Goal: Transaction & Acquisition: Purchase product/service

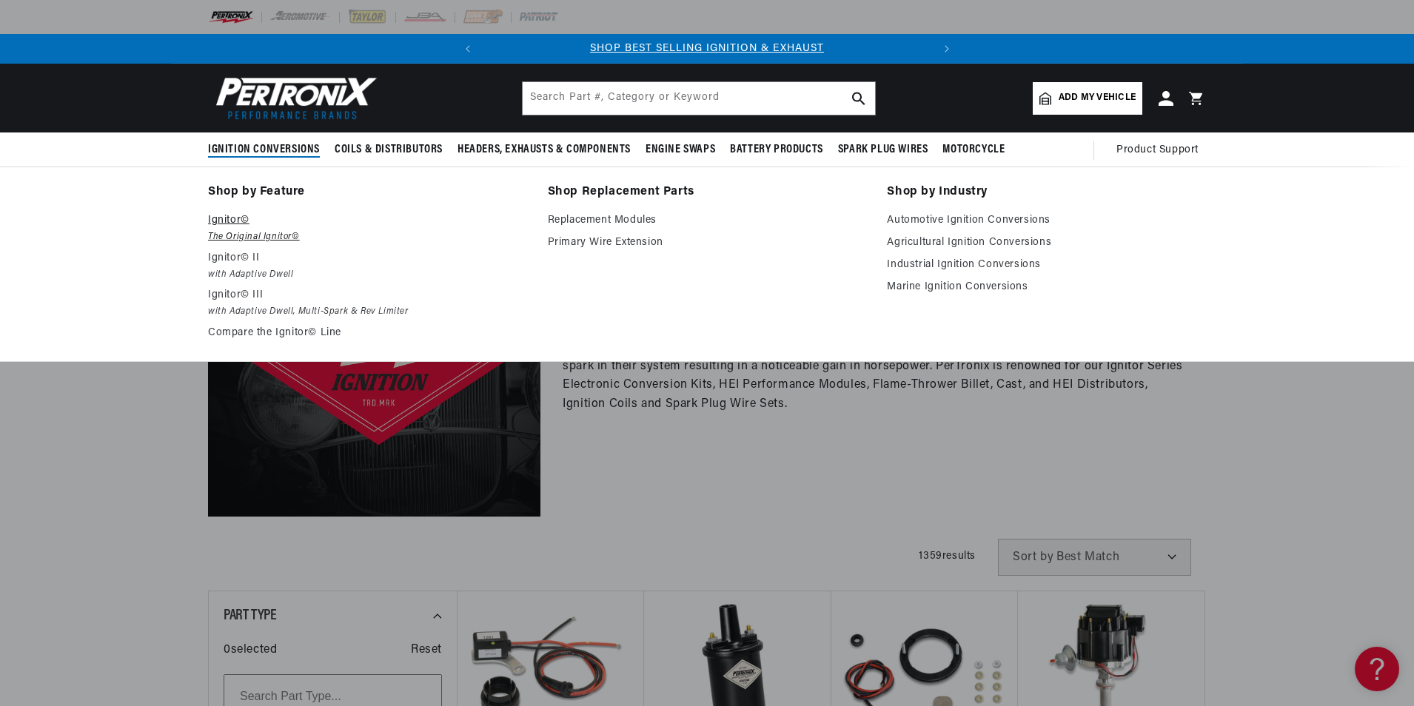
click at [236, 212] on p "Ignitor©" at bounding box center [367, 221] width 319 height 18
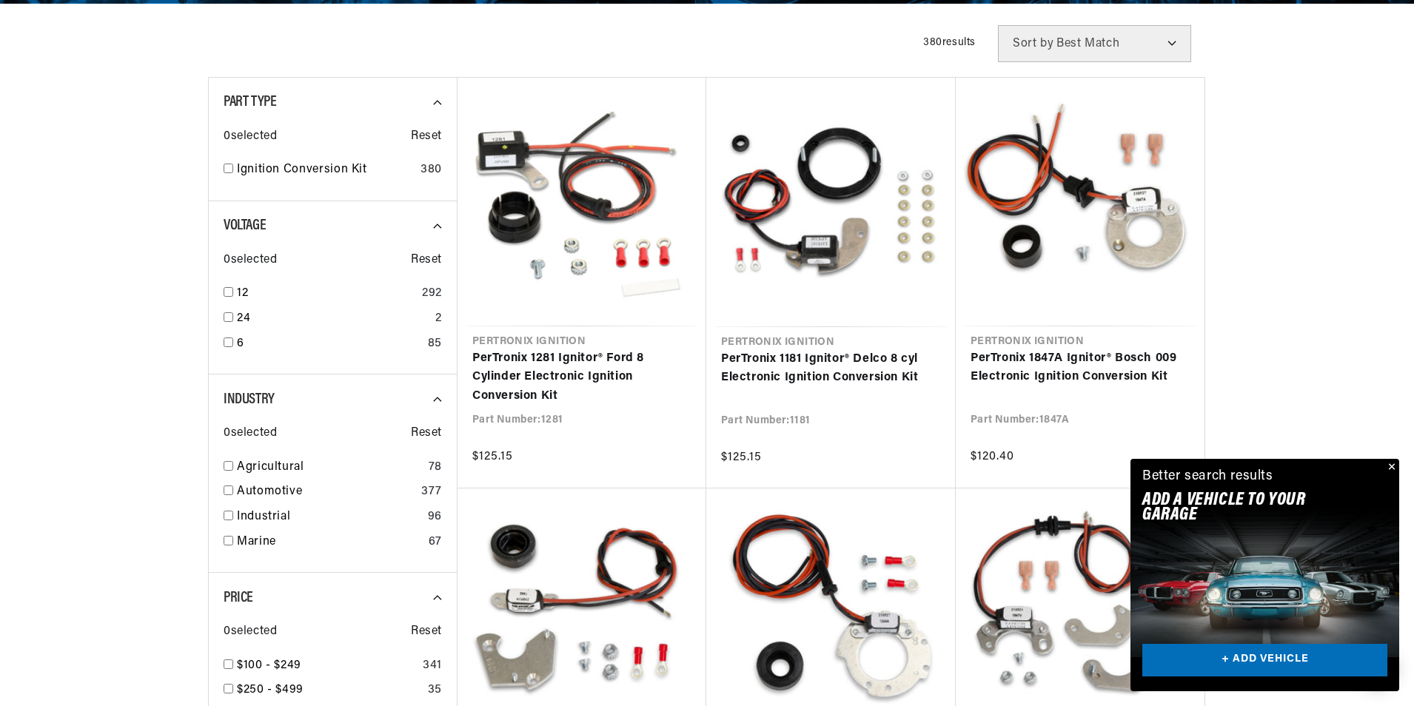
scroll to position [0, 449]
click at [228, 464] on input "checkbox" at bounding box center [229, 466] width 10 height 10
checkbox input "true"
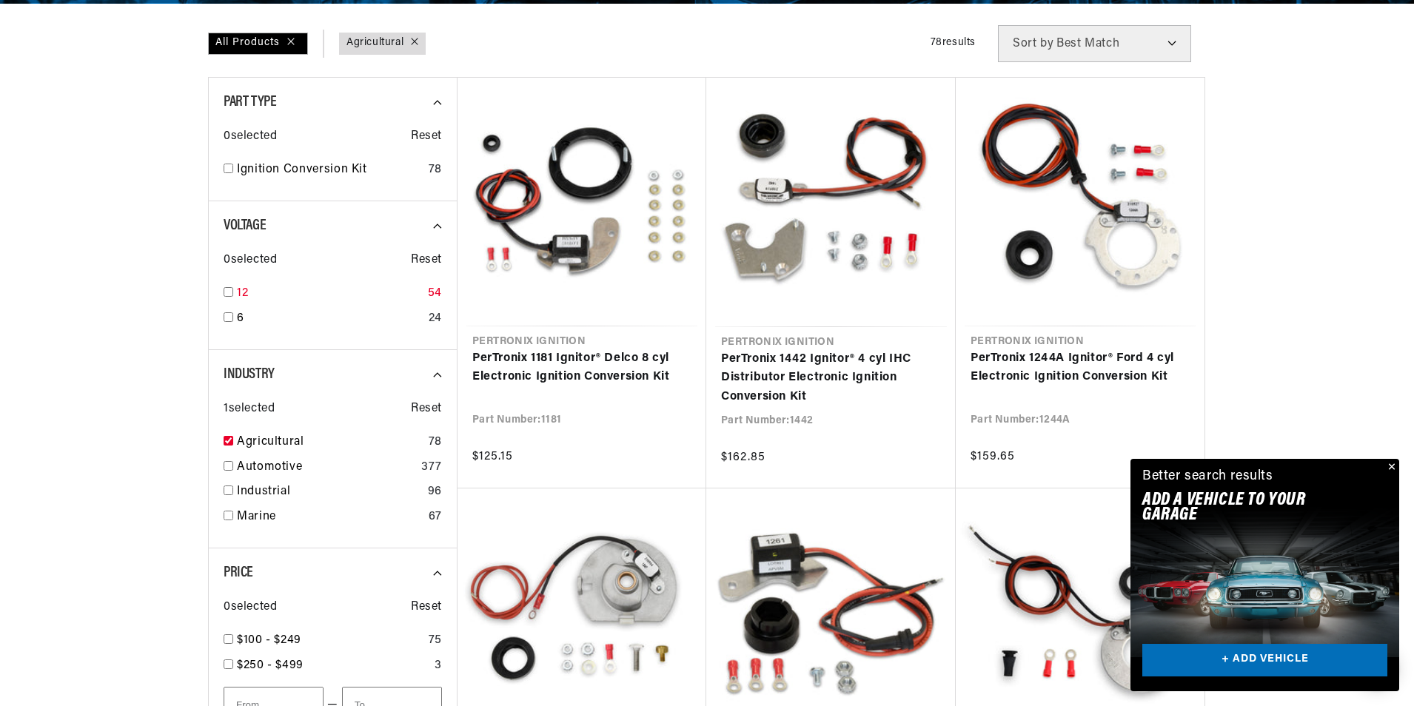
scroll to position [0, 19]
click at [231, 293] on input "checkbox" at bounding box center [229, 292] width 10 height 10
checkbox input "true"
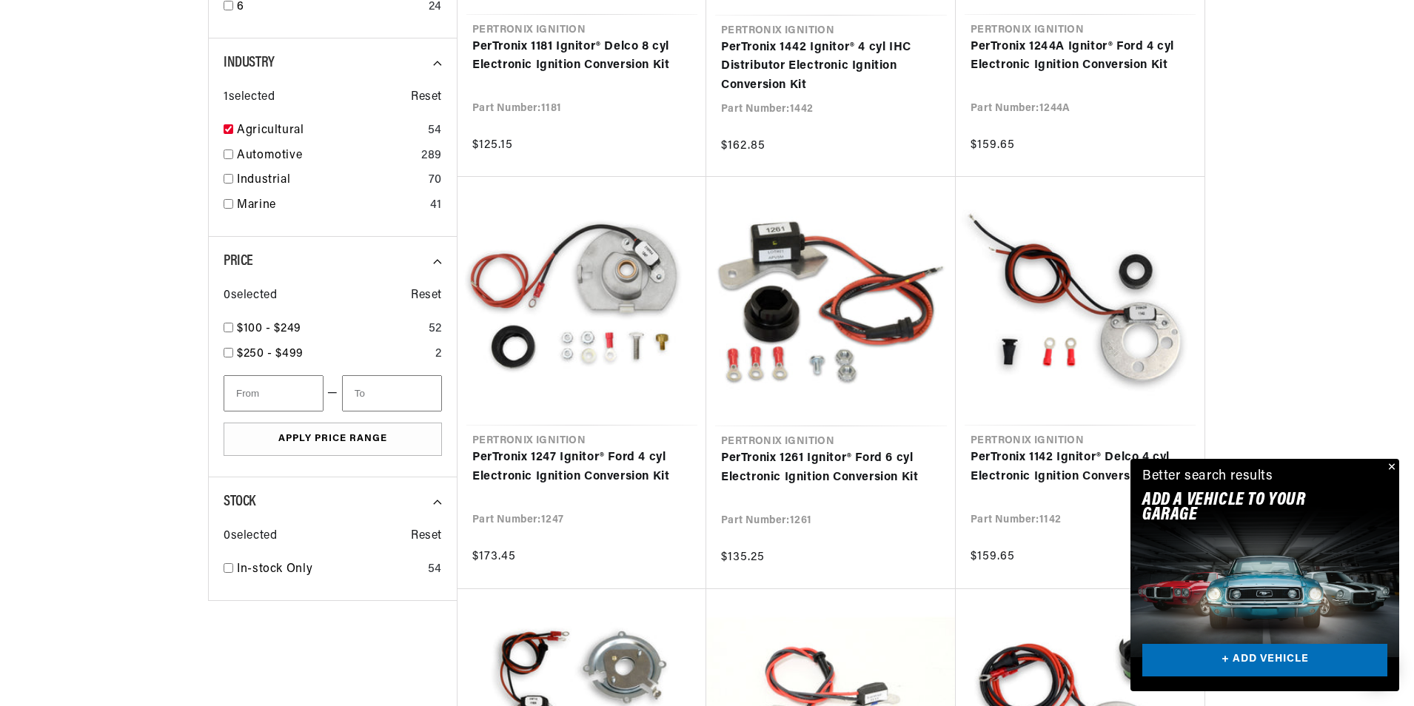
scroll to position [740, 0]
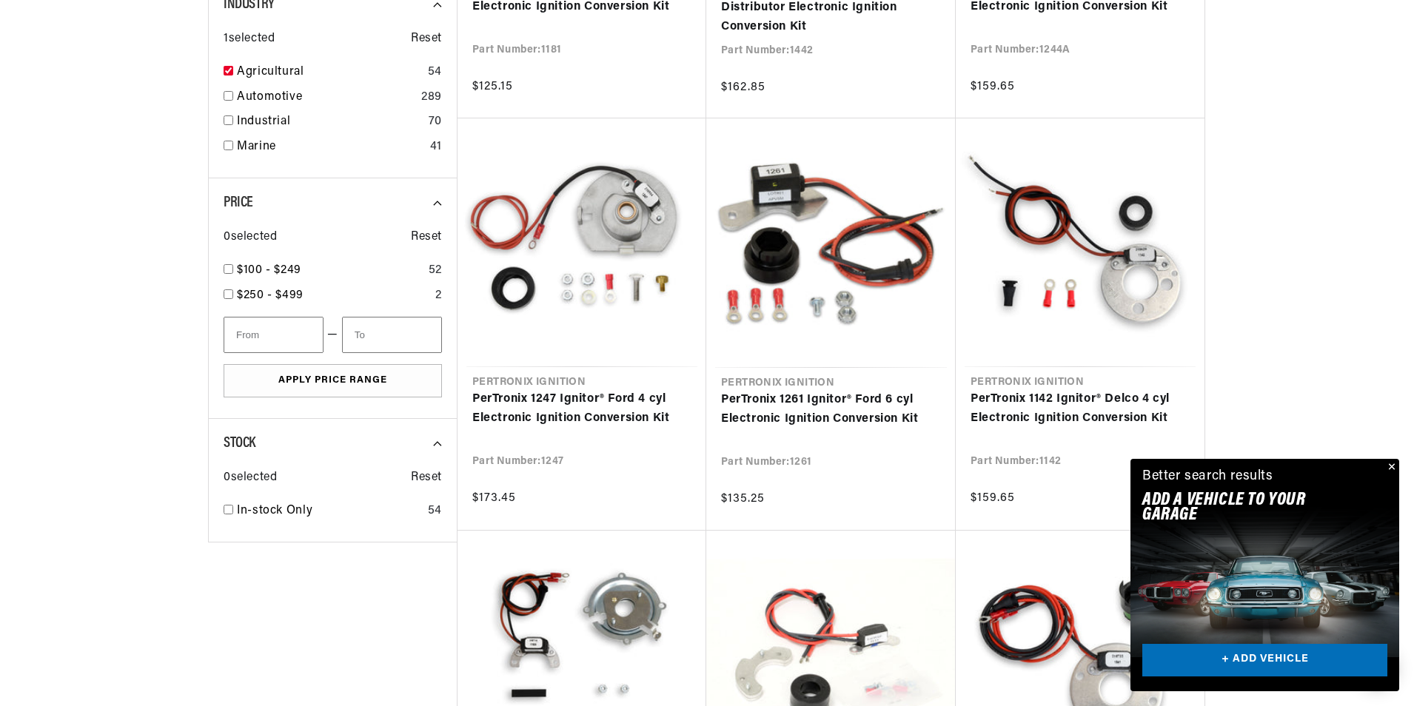
click at [1393, 462] on button "Close" at bounding box center [1390, 468] width 18 height 18
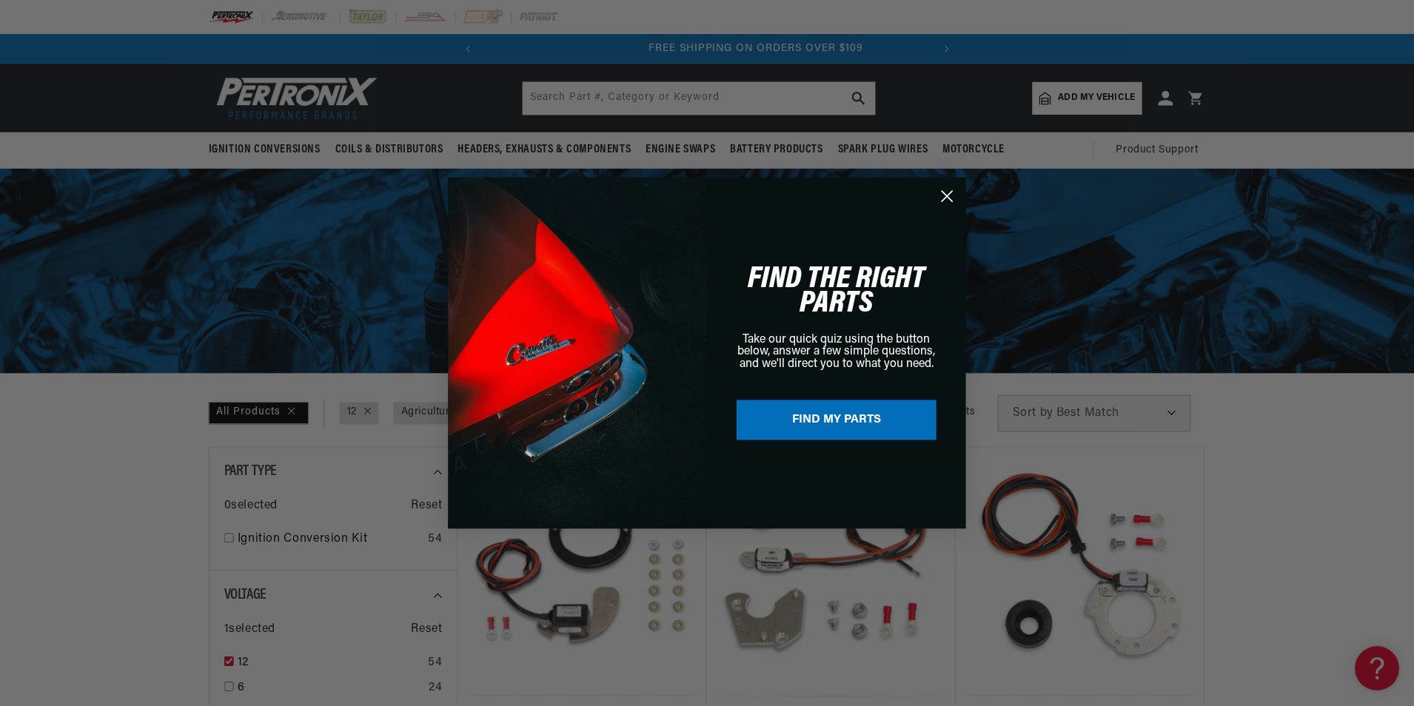
scroll to position [0, 449]
click at [948, 194] on circle "Close dialog" at bounding box center [948, 196] width 24 height 24
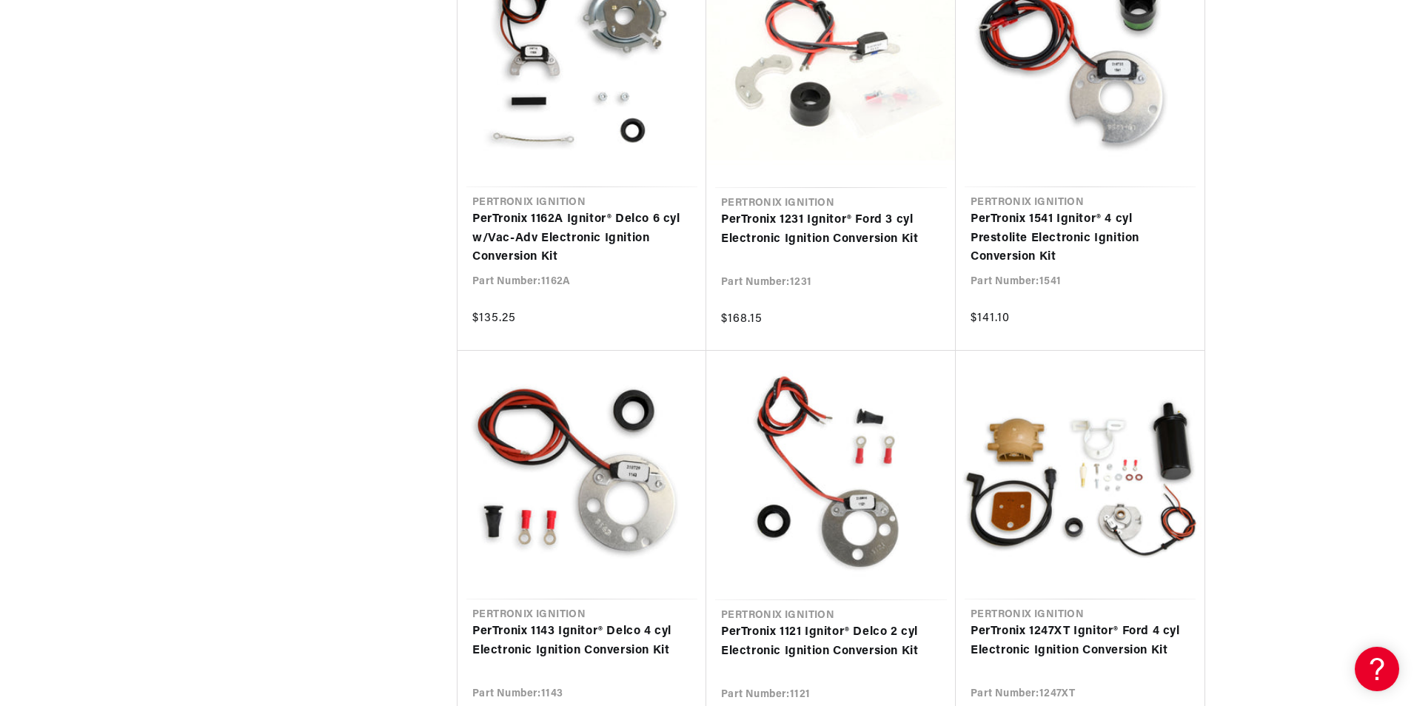
scroll to position [1430, 0]
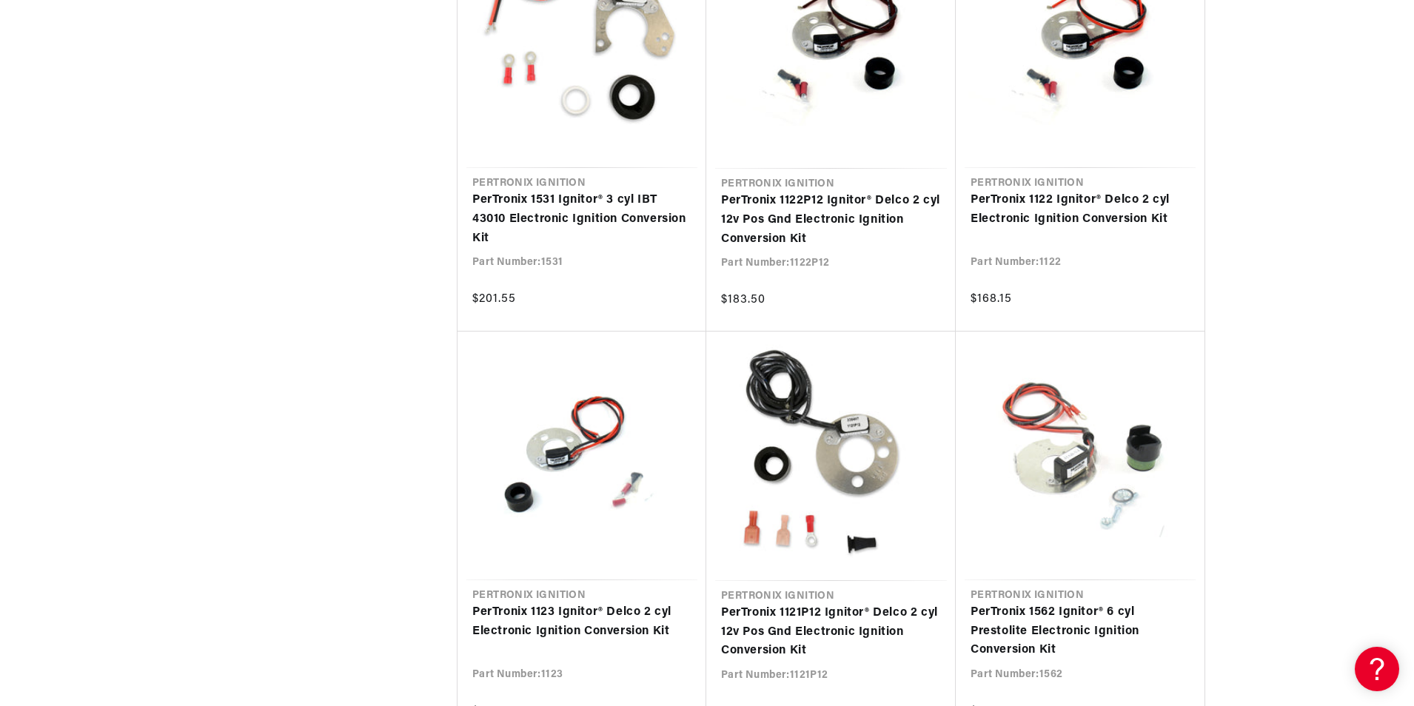
scroll to position [3035, 0]
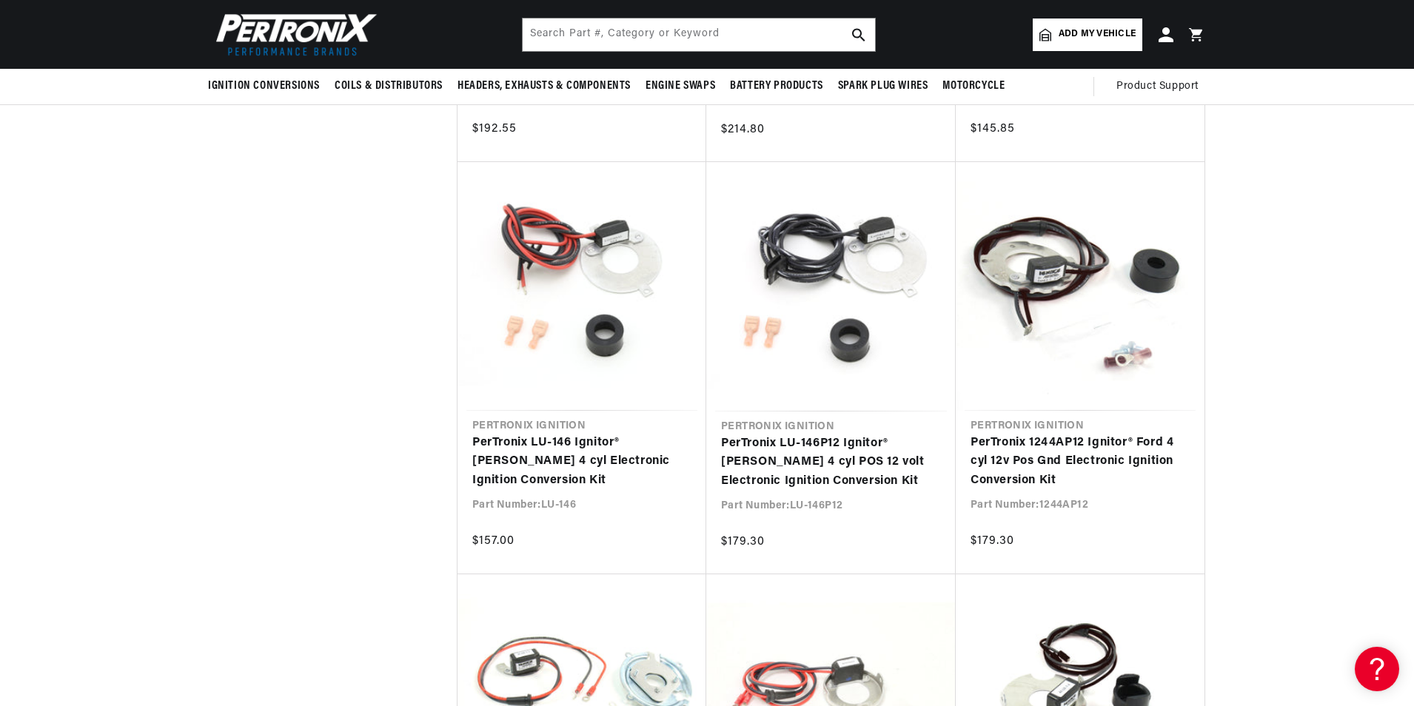
scroll to position [5565, 0]
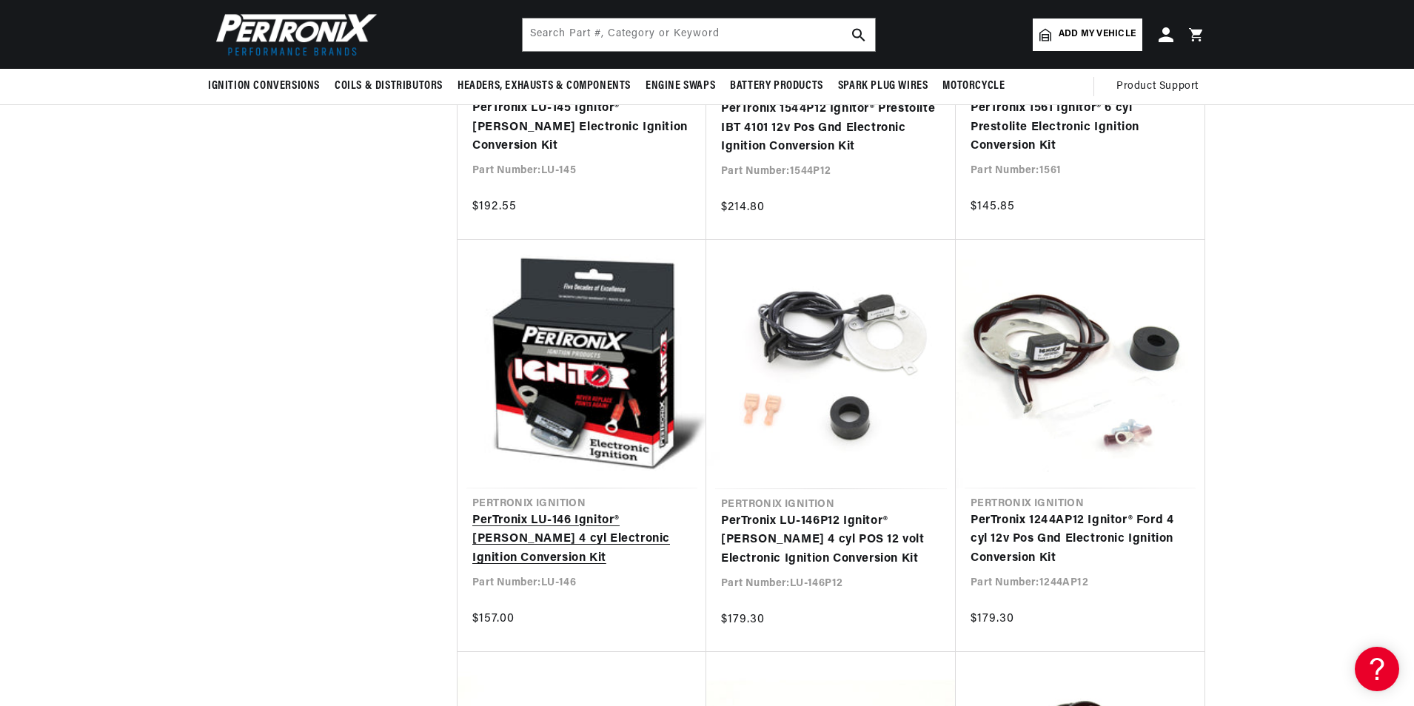
click at [621, 546] on link "PerTronix LU-146 Ignitor® Lucas 4 cyl Electronic Ignition Conversion Kit" at bounding box center [581, 540] width 219 height 57
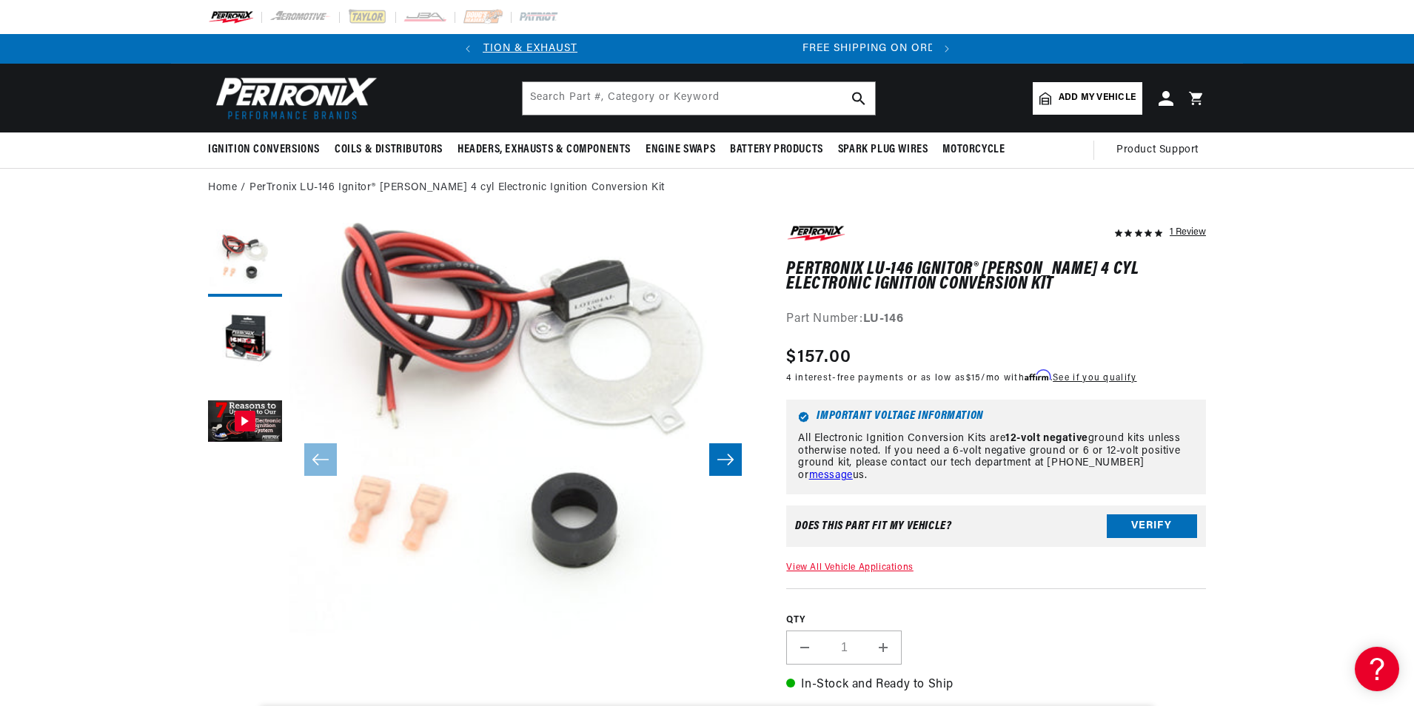
scroll to position [0, 449]
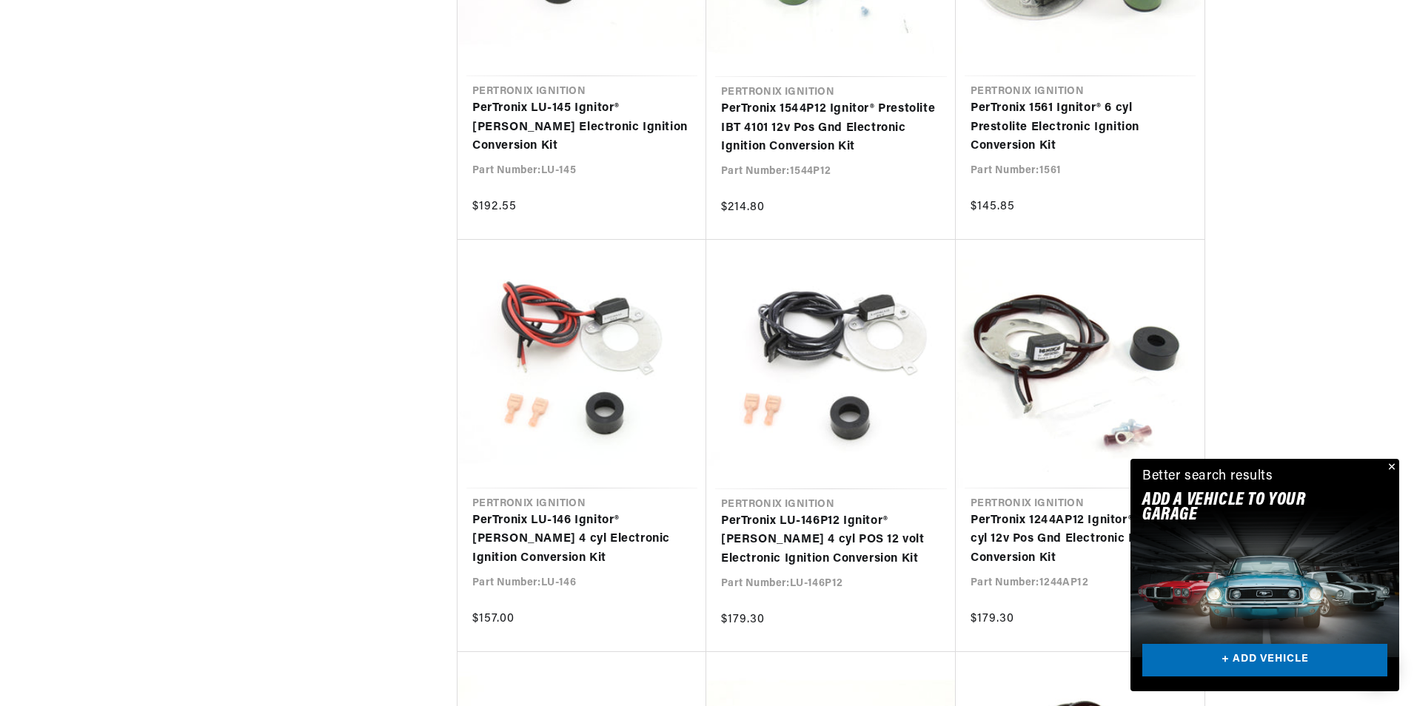
click at [1396, 463] on button "Close" at bounding box center [1390, 468] width 18 height 18
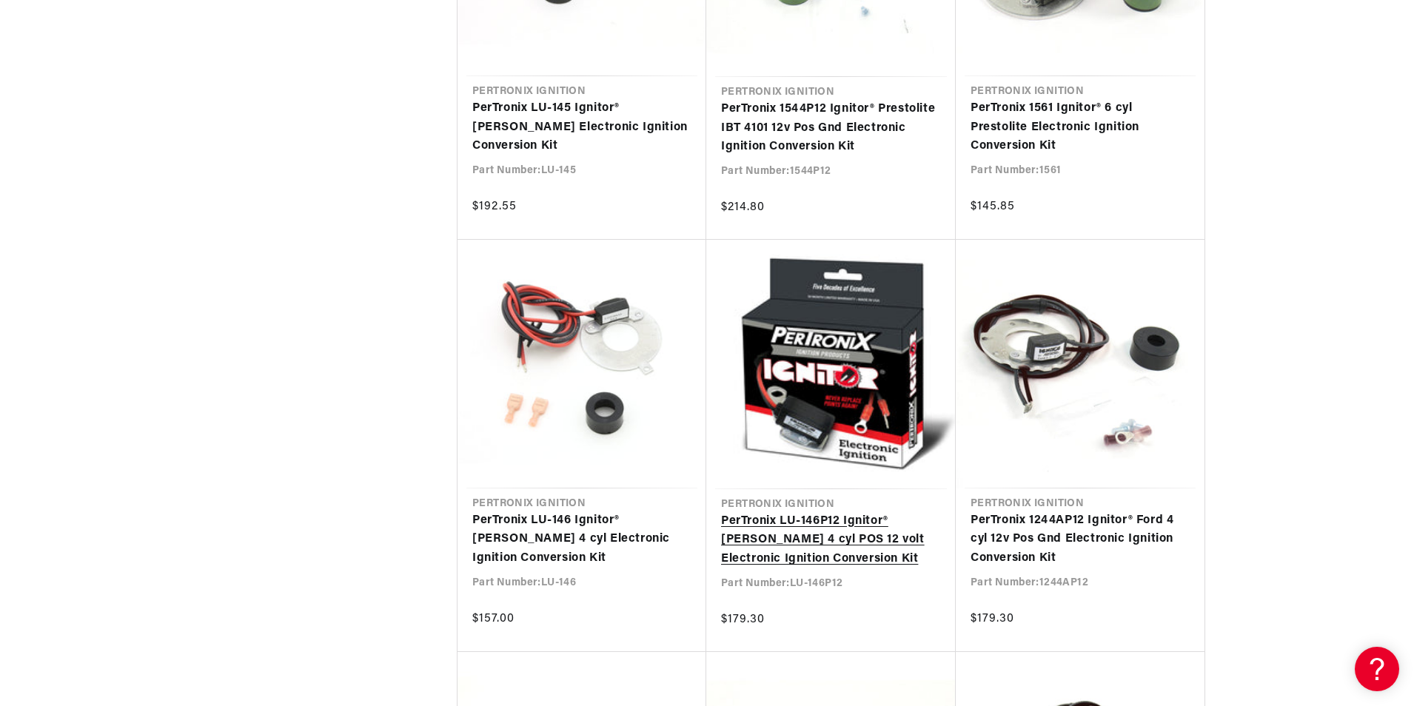
click at [808, 532] on link "PerTronix LU-146P12 Ignitor® Lucas 4 cyl POS 12 volt Electronic Ignition Conver…" at bounding box center [831, 540] width 220 height 57
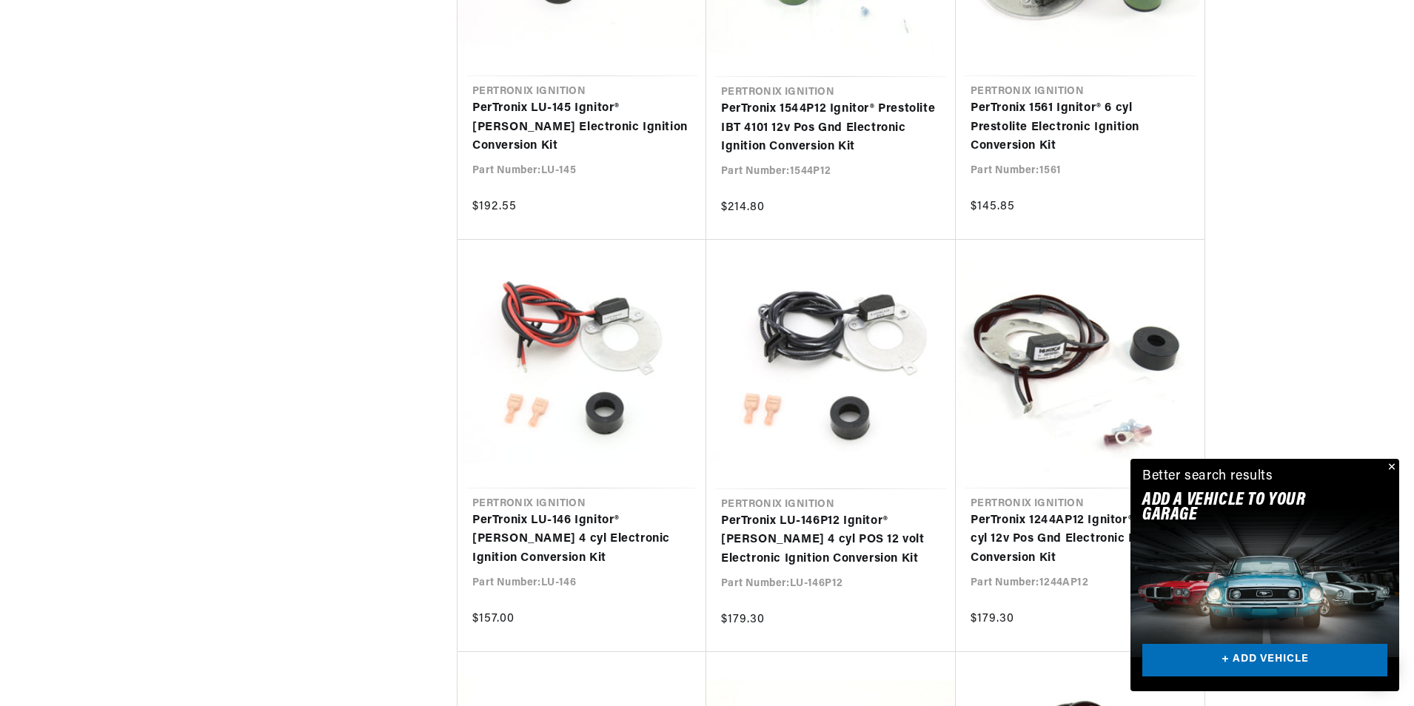
click at [1393, 468] on button "Close" at bounding box center [1390, 468] width 18 height 18
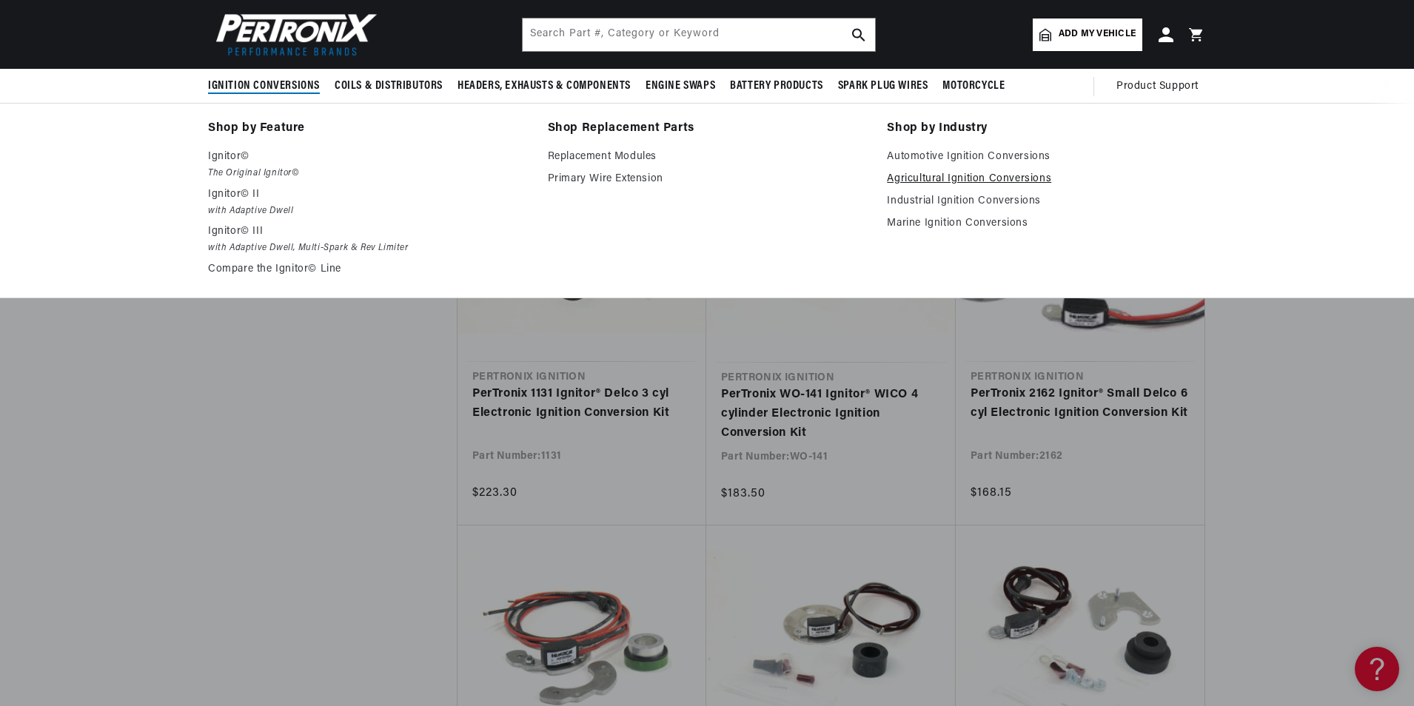
click at [968, 177] on link "Agricultural Ignition Conversions" at bounding box center [1046, 179] width 319 height 18
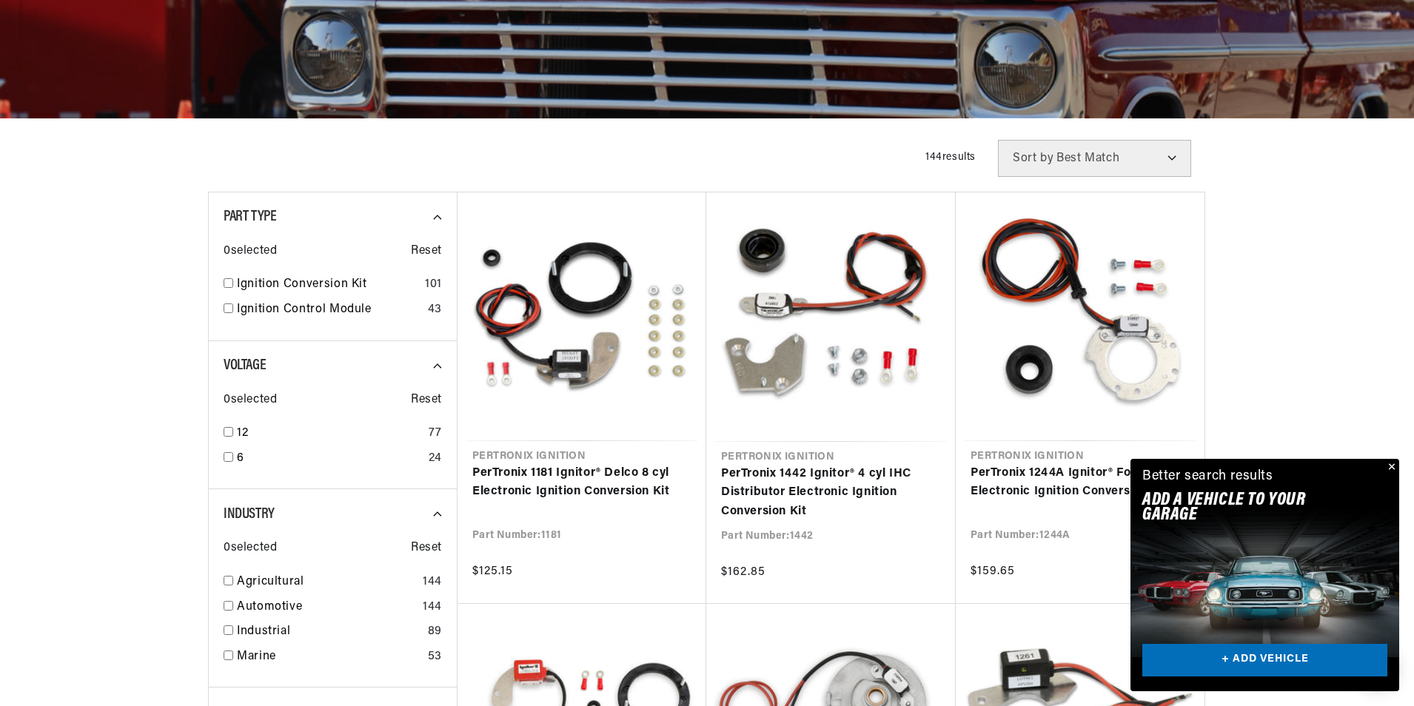
click at [1389, 465] on button "Close" at bounding box center [1390, 468] width 18 height 18
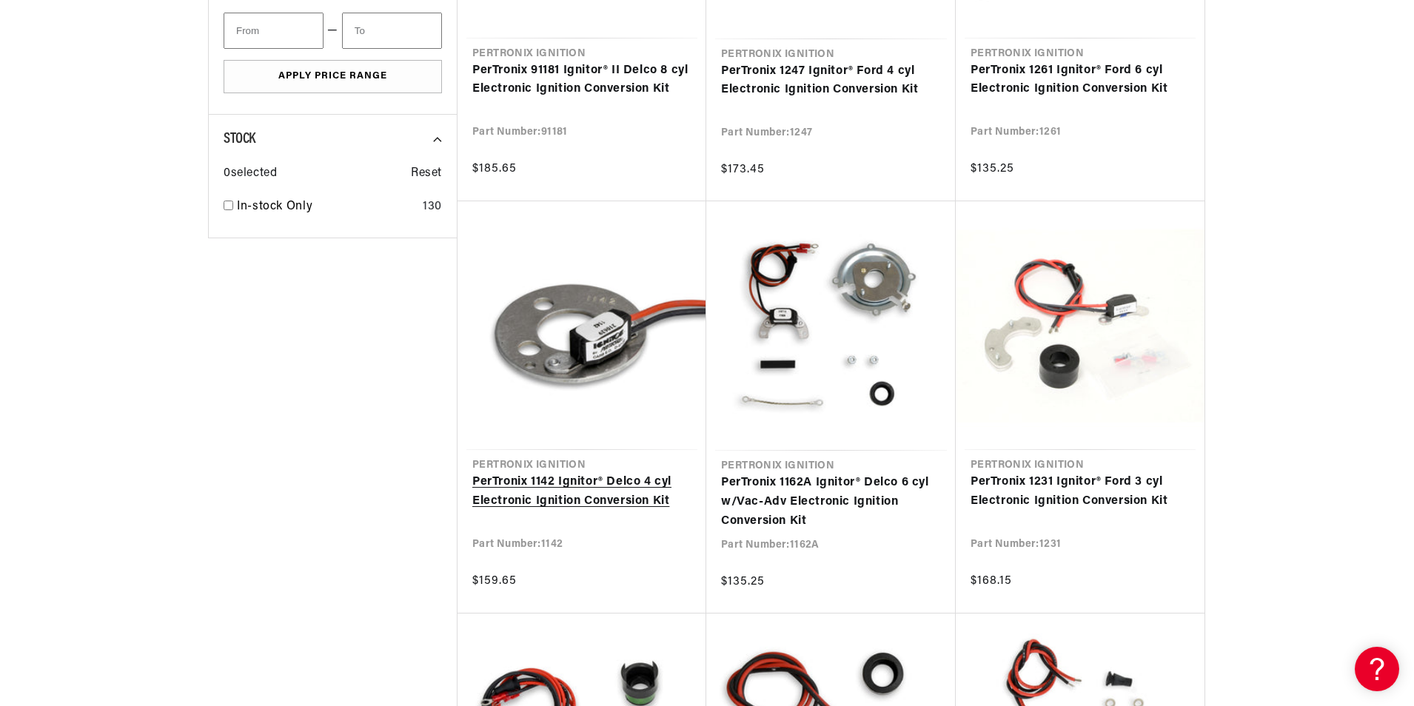
scroll to position [0, 449]
click at [569, 503] on link "PerTronix 1142 Ignitor® Delco 4 cyl Electronic Ignition Conversion Kit" at bounding box center [581, 492] width 219 height 38
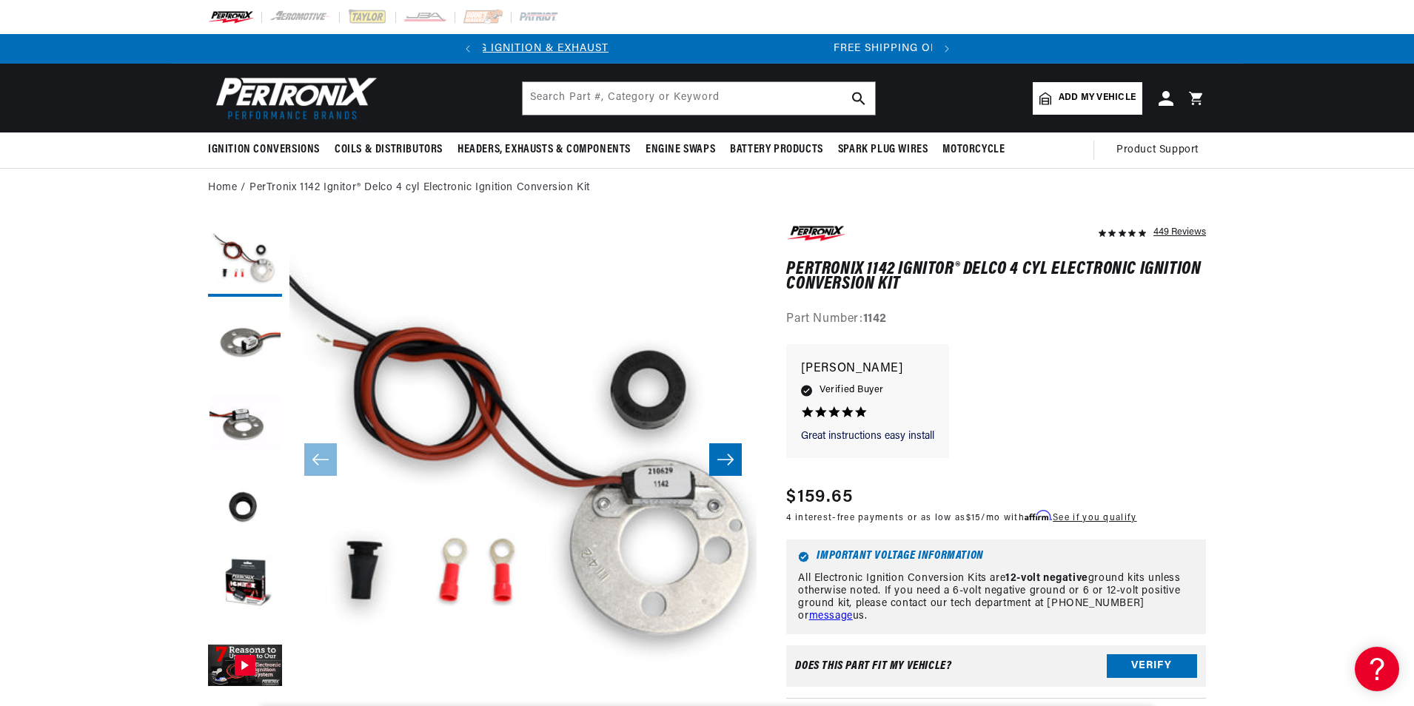
scroll to position [0, 449]
click at [732, 452] on button "Slide right" at bounding box center [725, 459] width 33 height 33
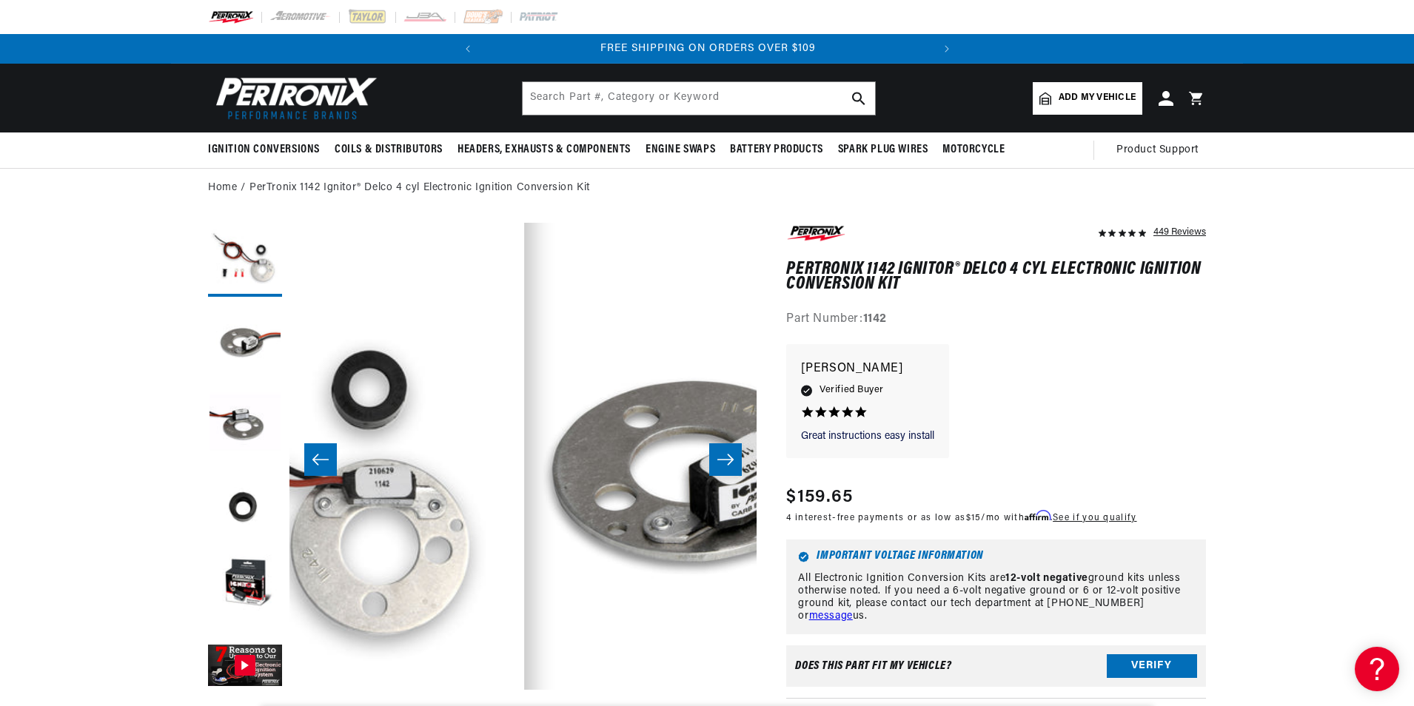
scroll to position [0, 467]
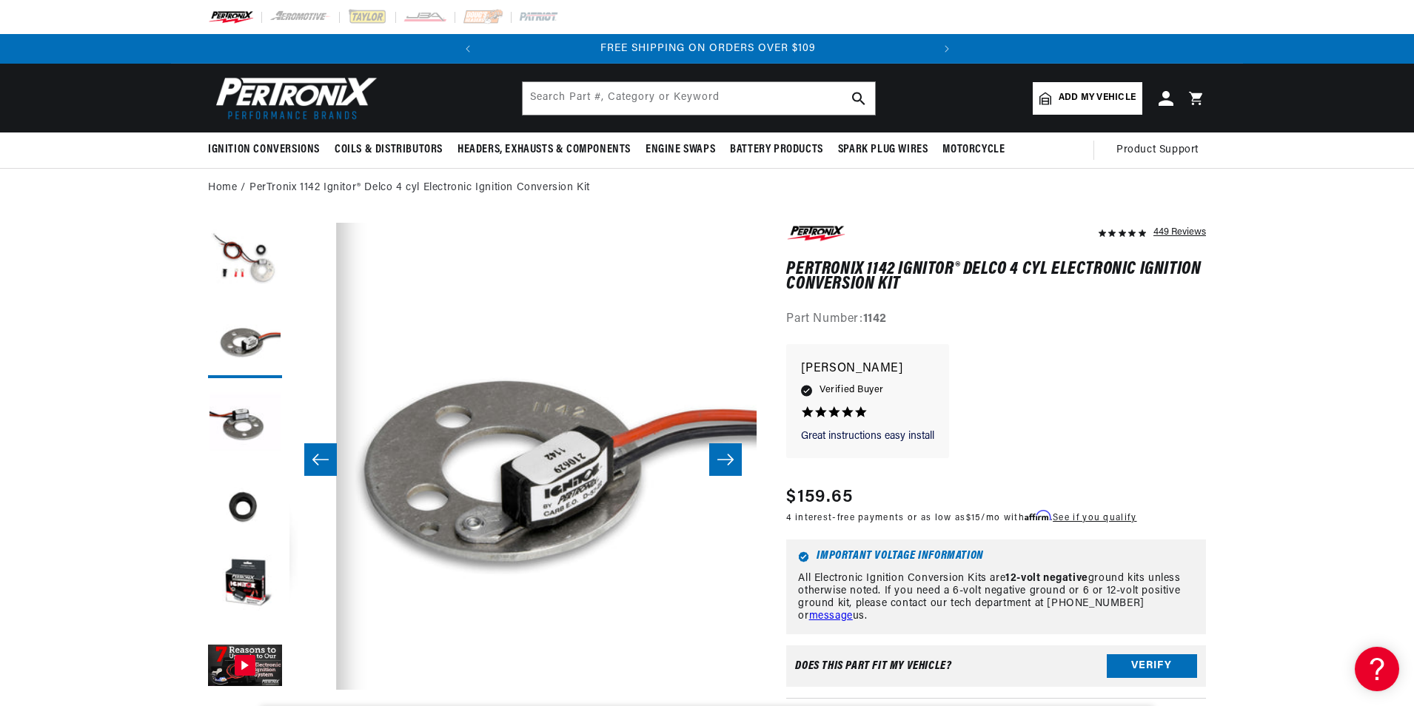
click at [732, 452] on button "Slide right" at bounding box center [725, 459] width 33 height 33
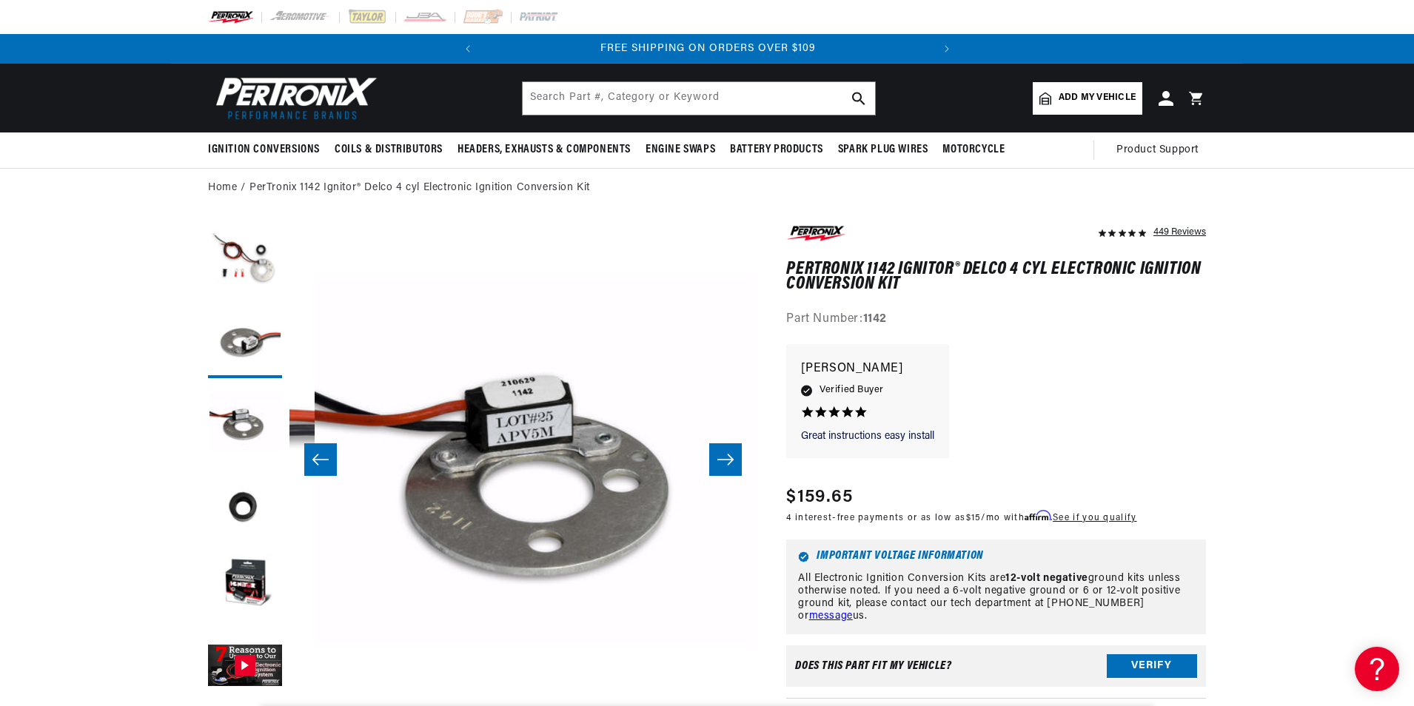
scroll to position [0, 935]
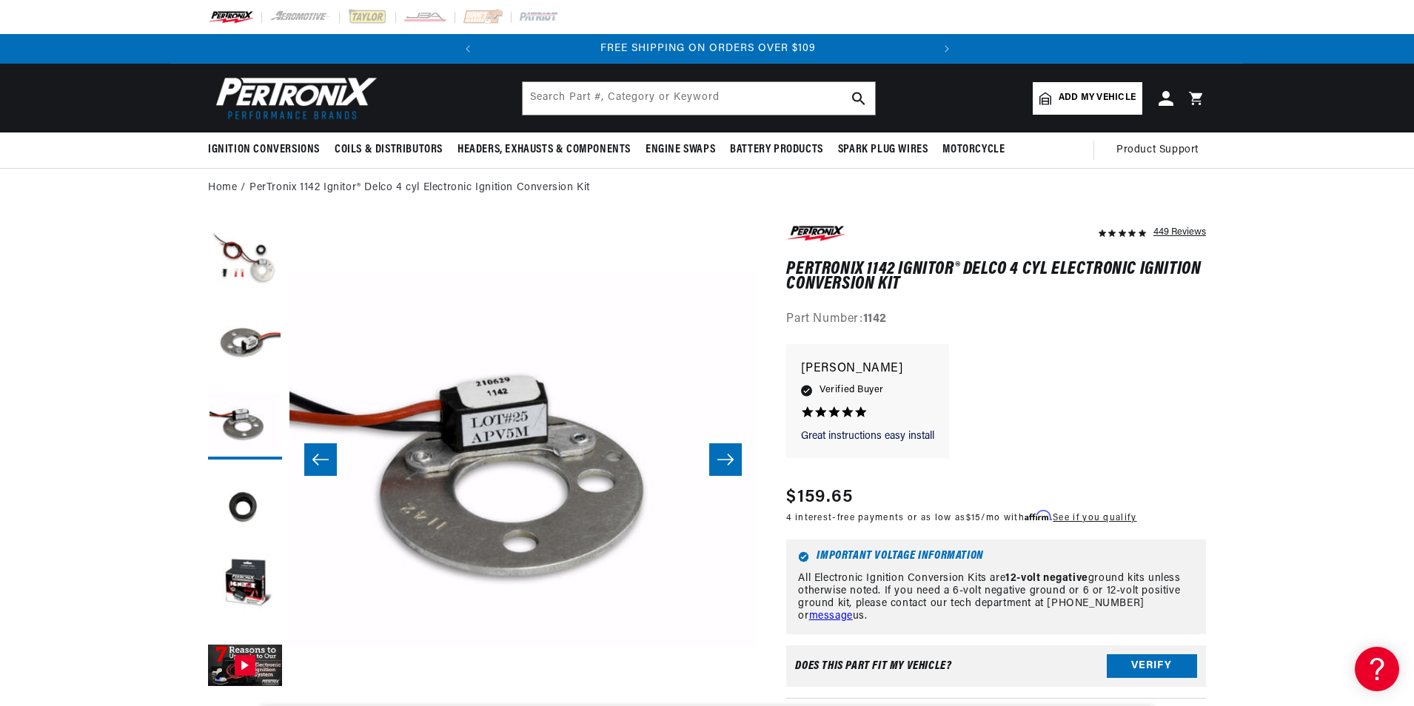
click at [732, 452] on button "Slide right" at bounding box center [725, 459] width 33 height 33
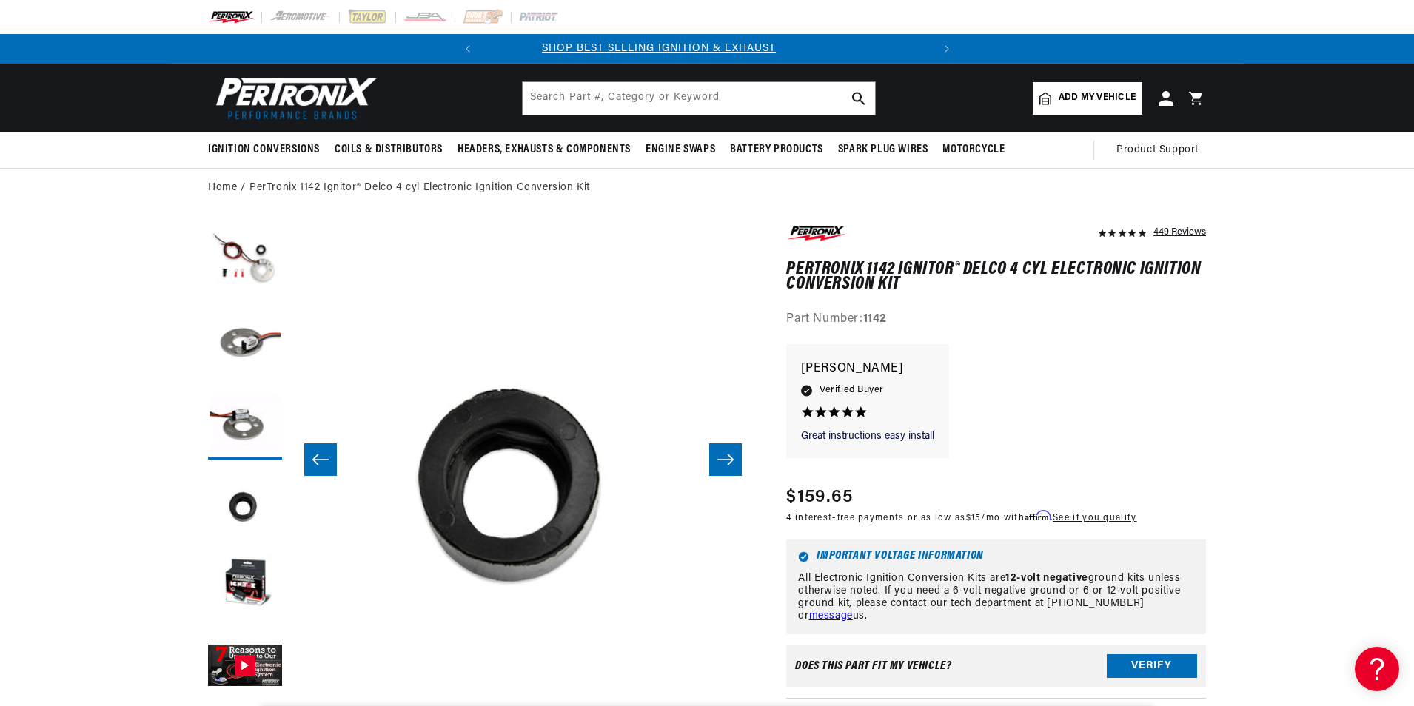
scroll to position [0, 0]
click at [732, 452] on button "Slide right" at bounding box center [725, 459] width 33 height 33
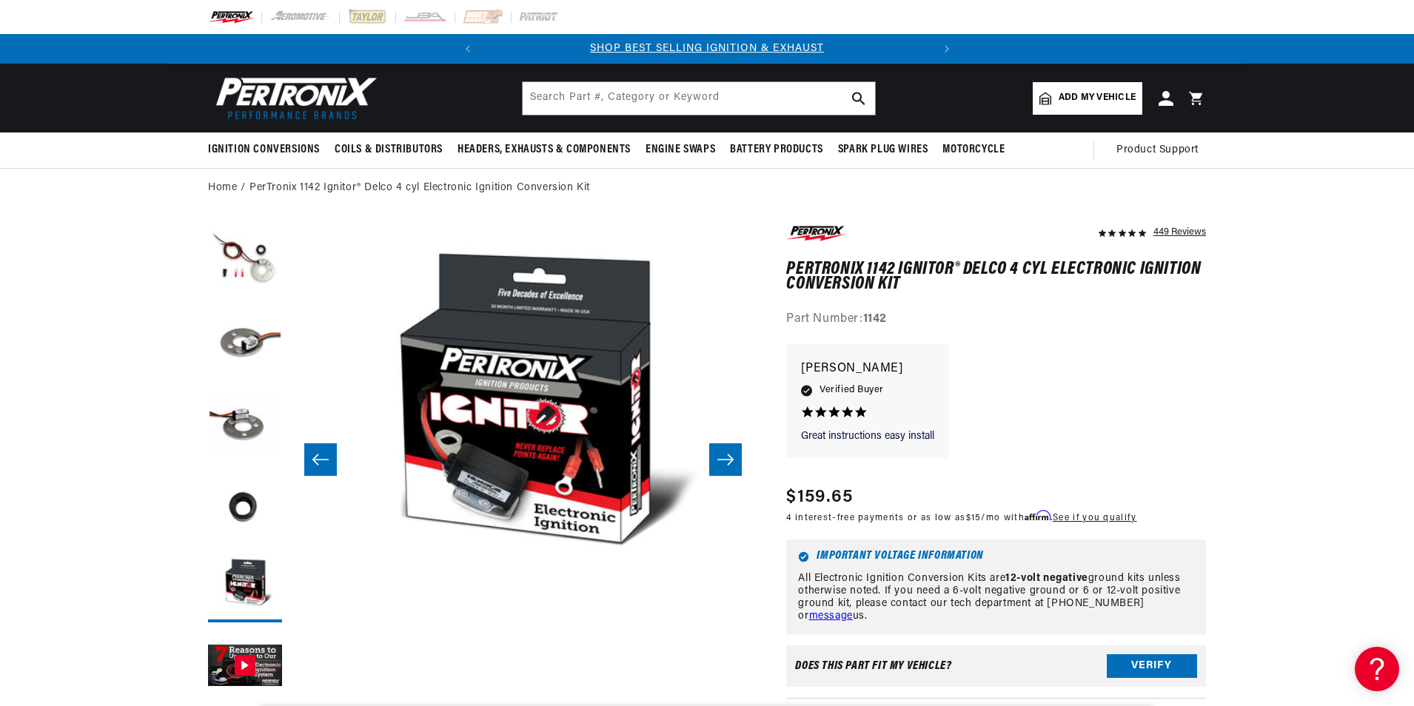
click at [732, 452] on button "Slide right" at bounding box center [725, 459] width 33 height 33
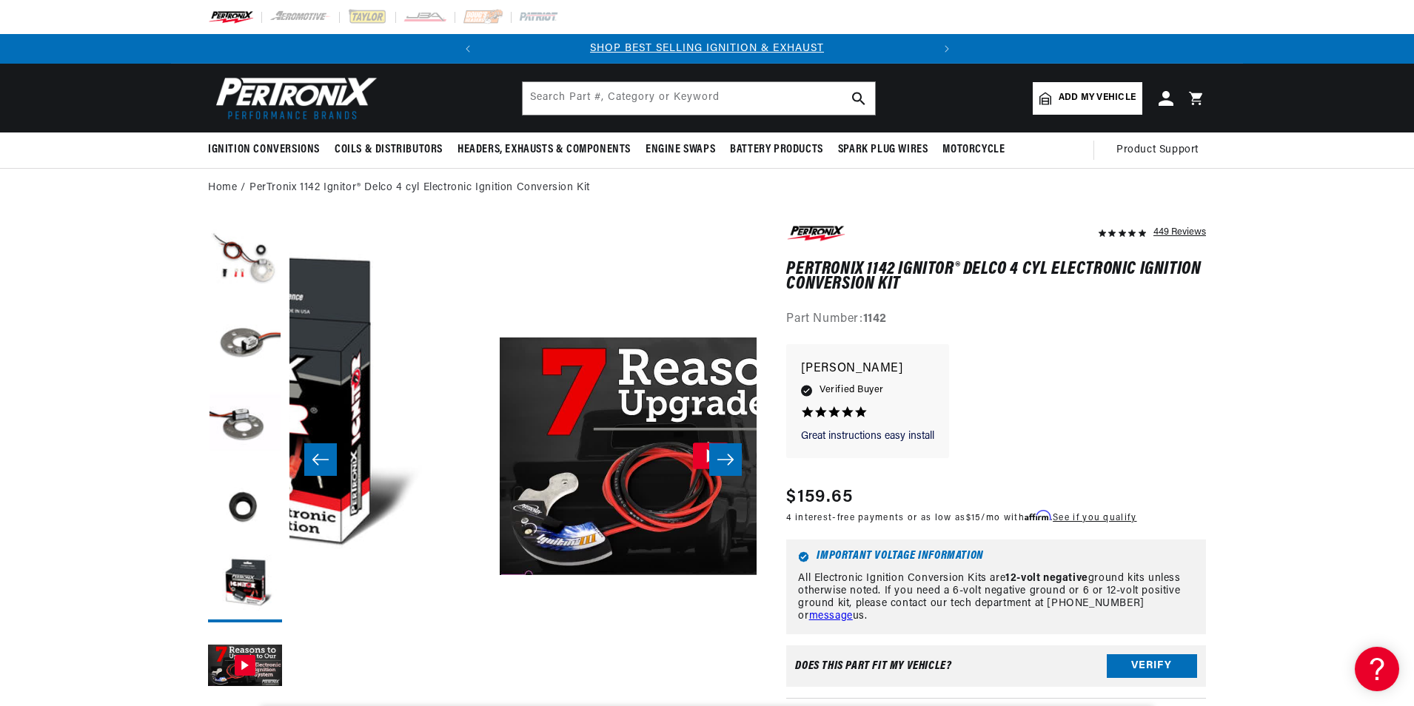
scroll to position [0, 2337]
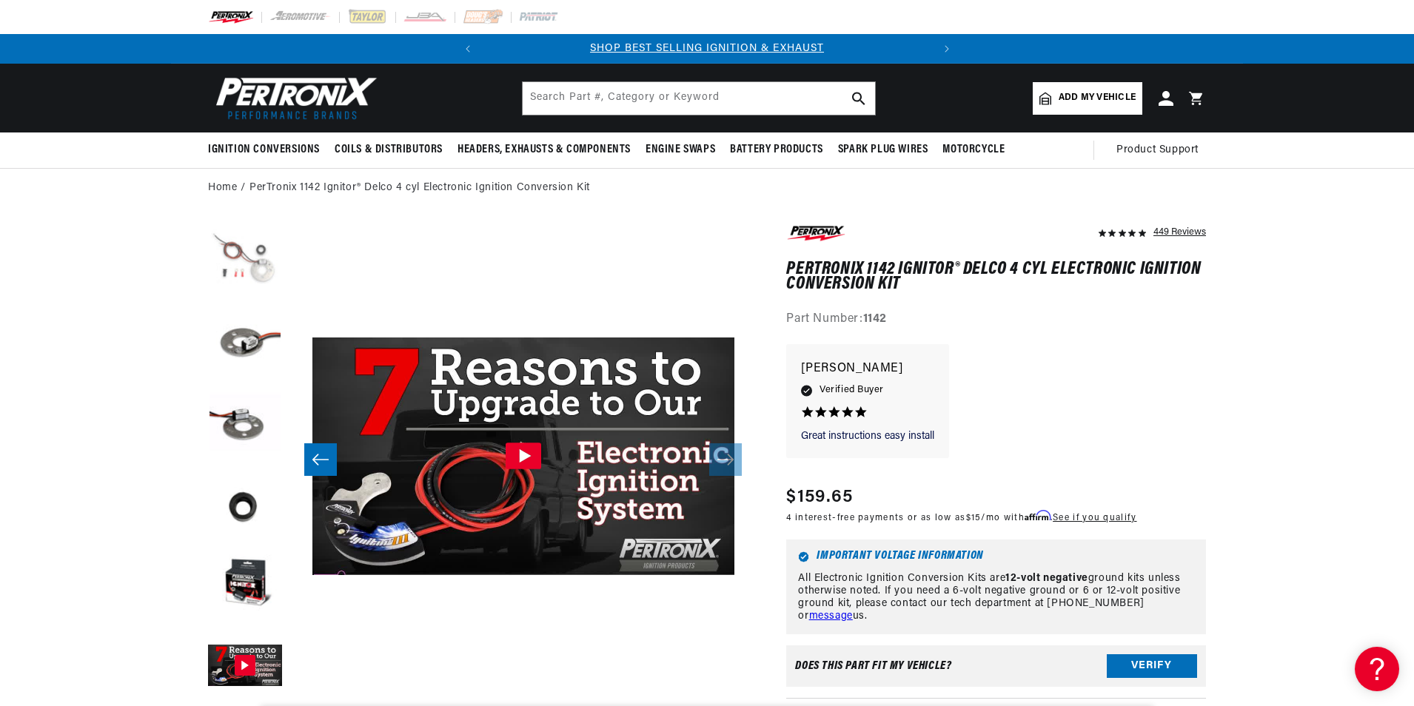
click at [247, 240] on button "Load image 1 in gallery view" at bounding box center [245, 260] width 74 height 74
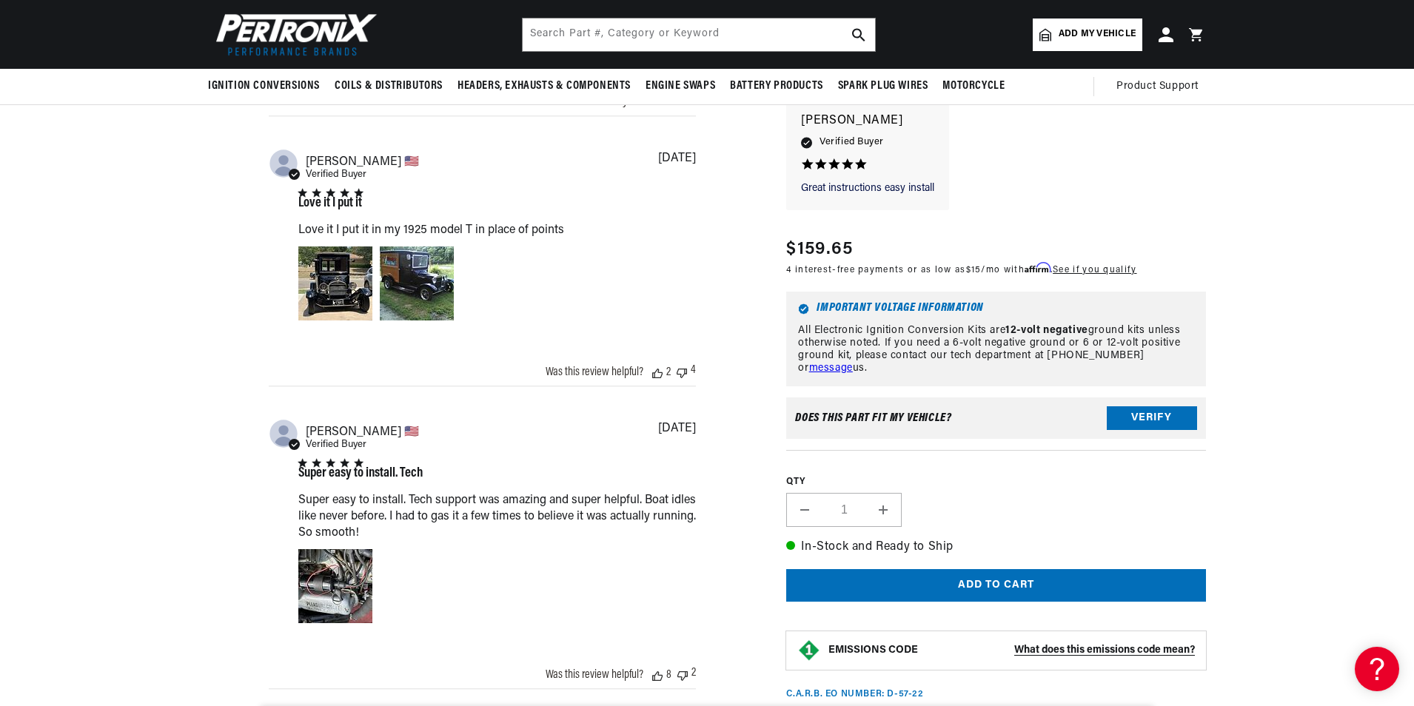
scroll to position [0, 0]
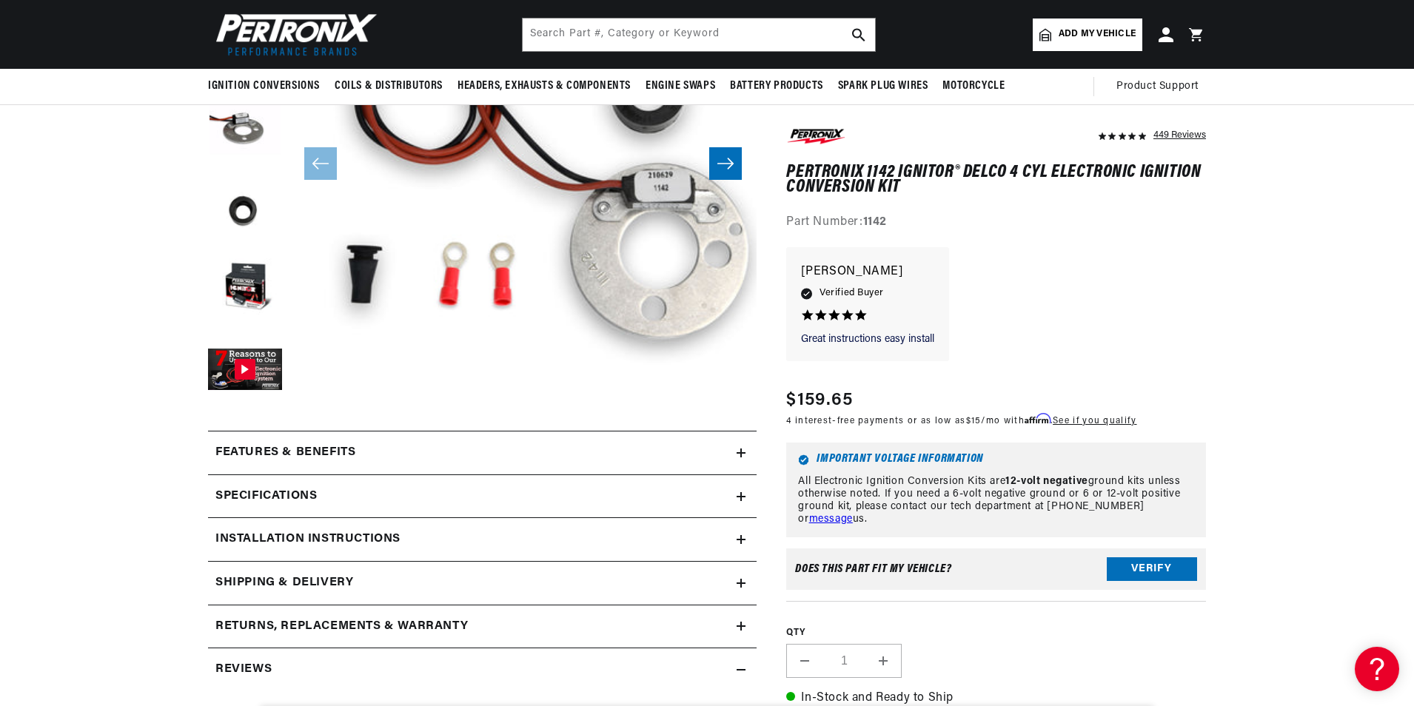
click at [274, 495] on h2 "Specifications" at bounding box center [265, 496] width 101 height 19
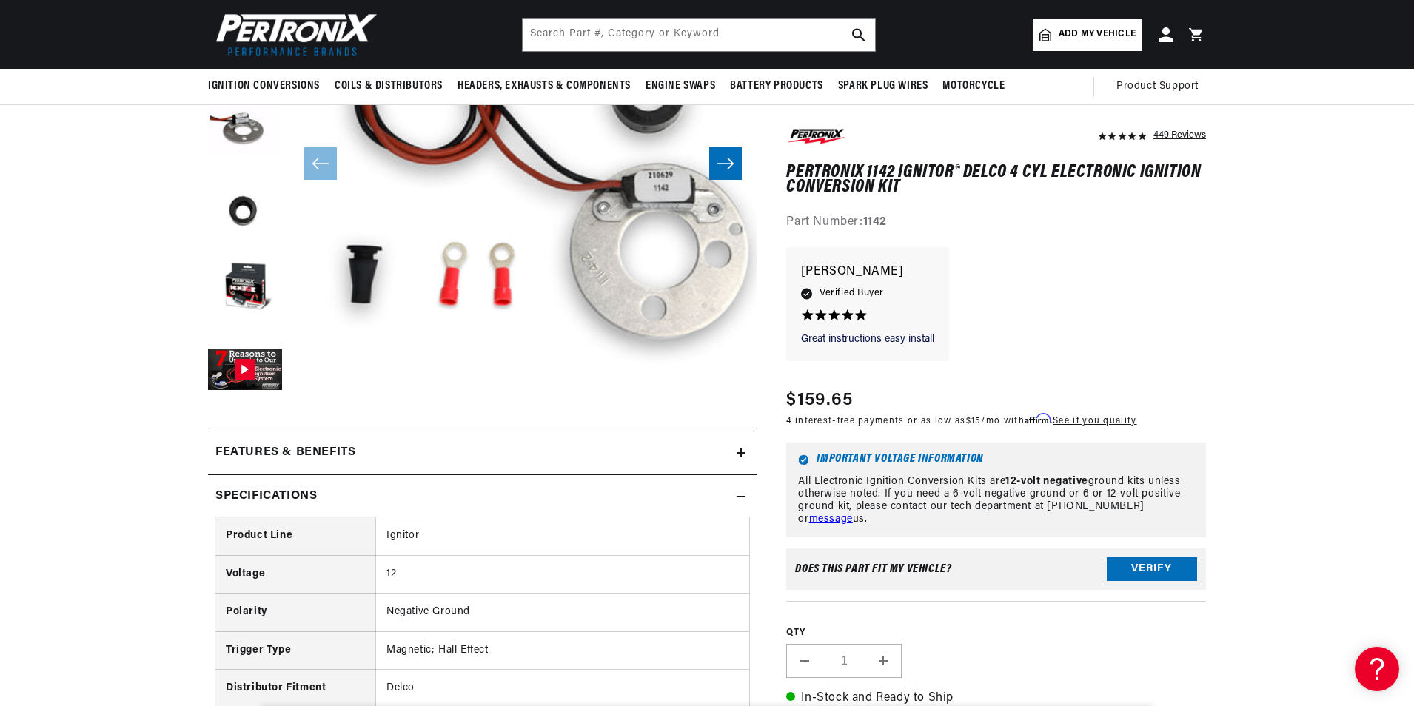
click at [341, 448] on h2 "Features & Benefits" at bounding box center [285, 452] width 140 height 19
